Goal: Use online tool/utility: Utilize a website feature to perform a specific function

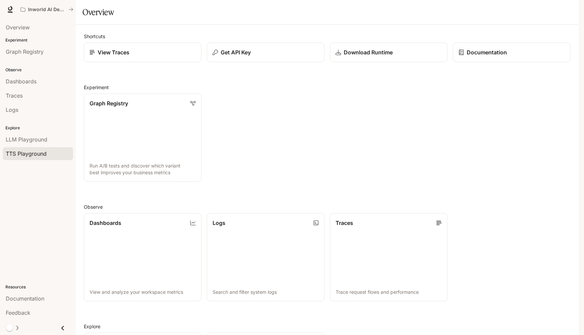
click at [43, 156] on span "TTS Playground" at bounding box center [26, 154] width 41 height 8
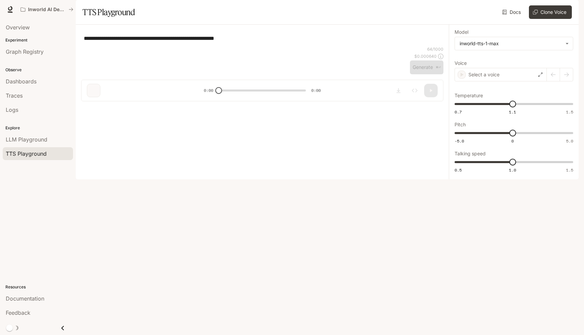
type textarea "**********"
type input "**********"
type input "***"
